Goal: Navigation & Orientation: Find specific page/section

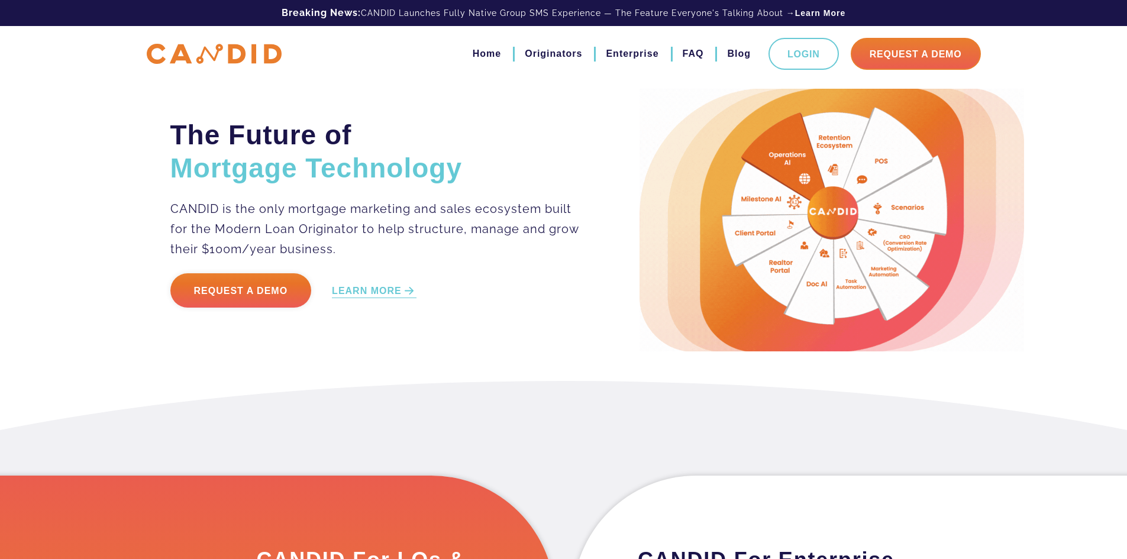
drag, startPoint x: 495, startPoint y: 401, endPoint x: 541, endPoint y: 72, distance: 332.1
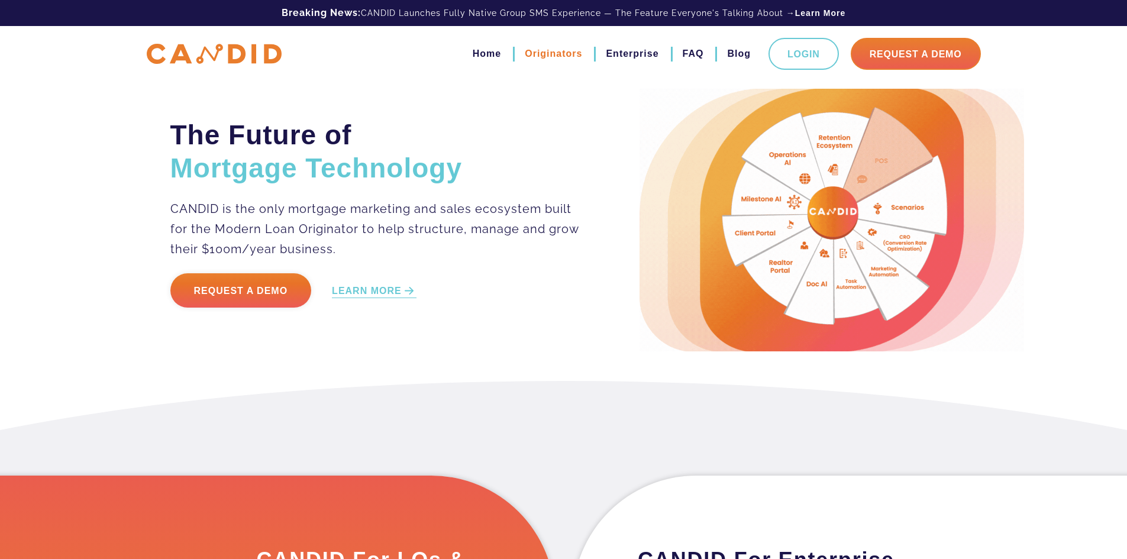
click at [544, 56] on link "Originators" at bounding box center [553, 54] width 57 height 20
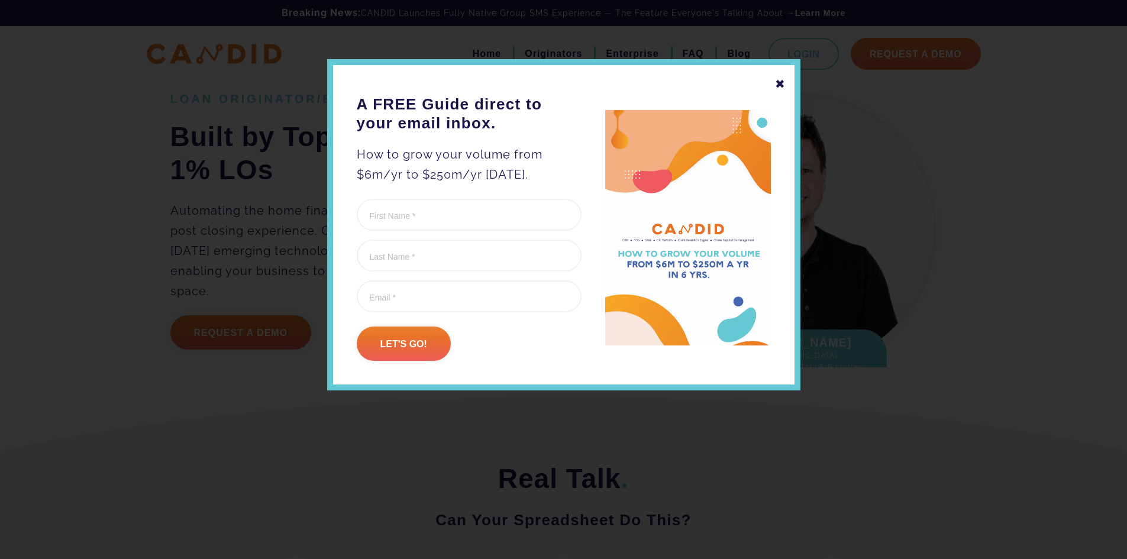
click at [199, 107] on div at bounding box center [563, 279] width 1127 height 559
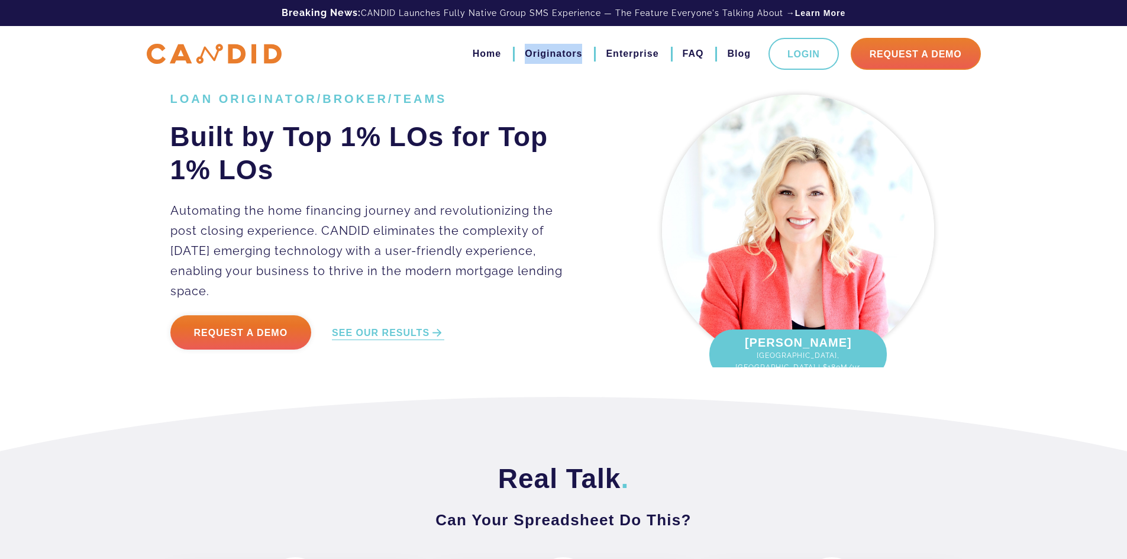
drag, startPoint x: 505, startPoint y: 46, endPoint x: 568, endPoint y: 56, distance: 64.1
click at [568, 56] on ul "Home Originators Enterprise FAQ Blog Login Request A Demo" at bounding box center [715, 54] width 532 height 32
copy link "Originators"
